Goal: Find contact information: Find contact information

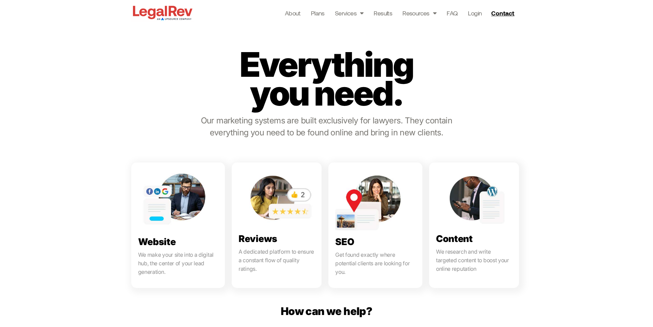
scroll to position [274, 0]
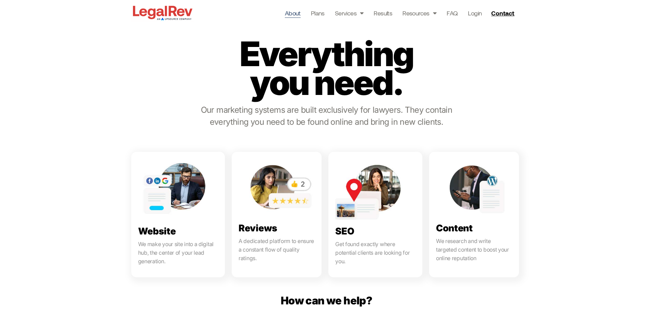
click at [297, 14] on link "About" at bounding box center [293, 13] width 16 height 10
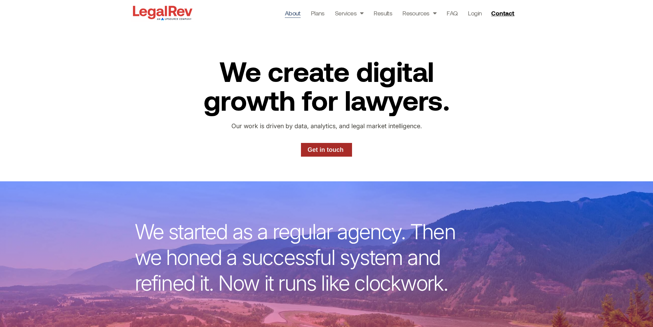
click at [311, 148] on span "Get in touch" at bounding box center [325, 150] width 36 height 6
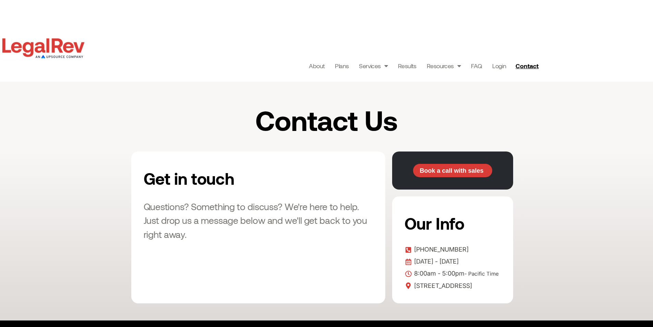
click at [420, 250] on span "[PHONE_NUMBER]" at bounding box center [440, 249] width 56 height 10
